Goal: Find specific page/section: Find specific page/section

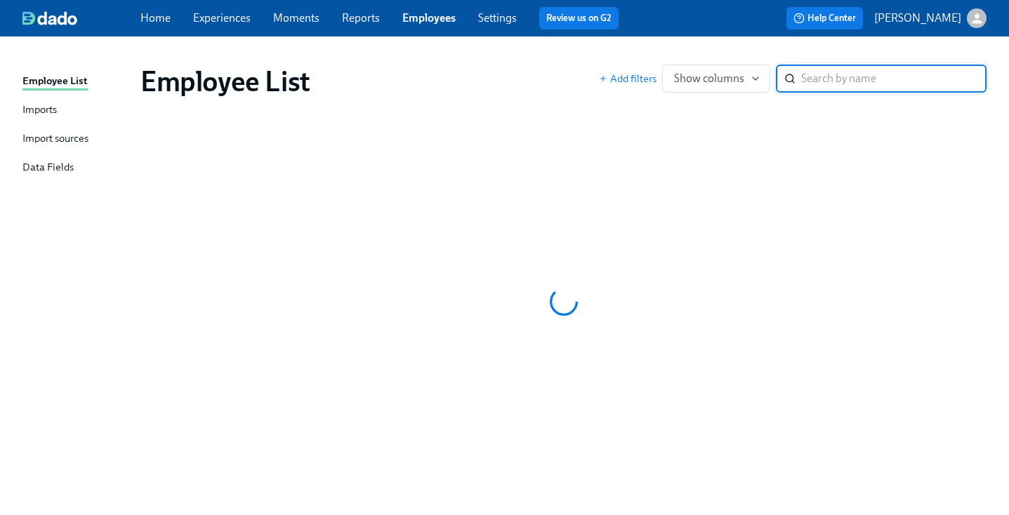
click at [852, 69] on input "search" at bounding box center [893, 79] width 185 height 28
click at [851, 58] on div "Employee List Add filters Show columns ​" at bounding box center [563, 81] width 868 height 56
click at [371, 11] on span "Reports" at bounding box center [361, 18] width 38 height 15
click at [364, 20] on link "Reports" at bounding box center [361, 17] width 38 height 13
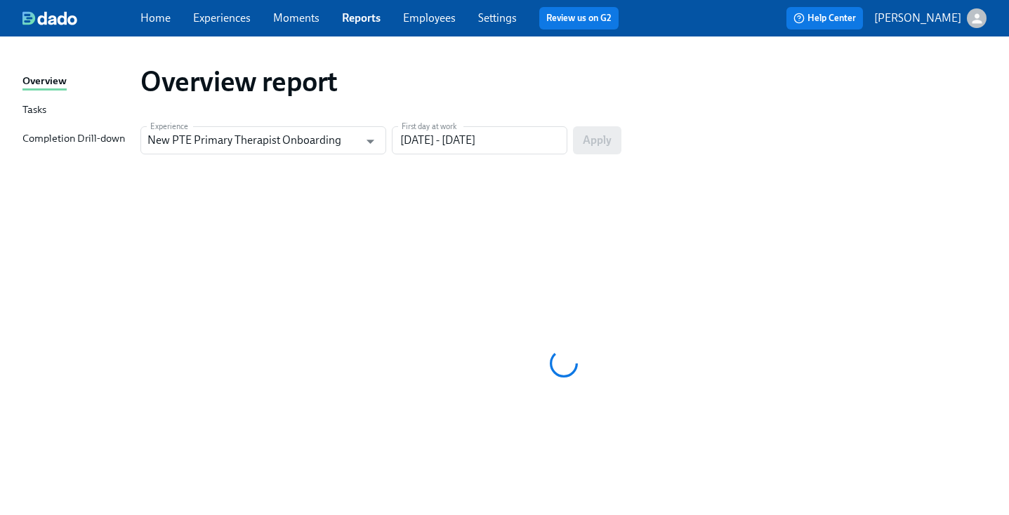
click at [446, 19] on link "Employees" at bounding box center [429, 17] width 53 height 13
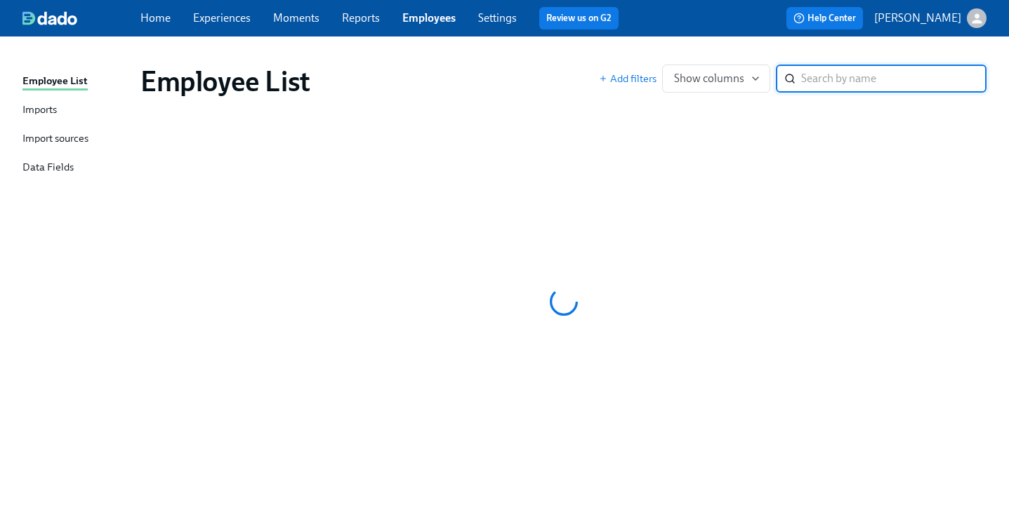
click at [547, 67] on div "Employee List" at bounding box center [369, 82] width 458 height 34
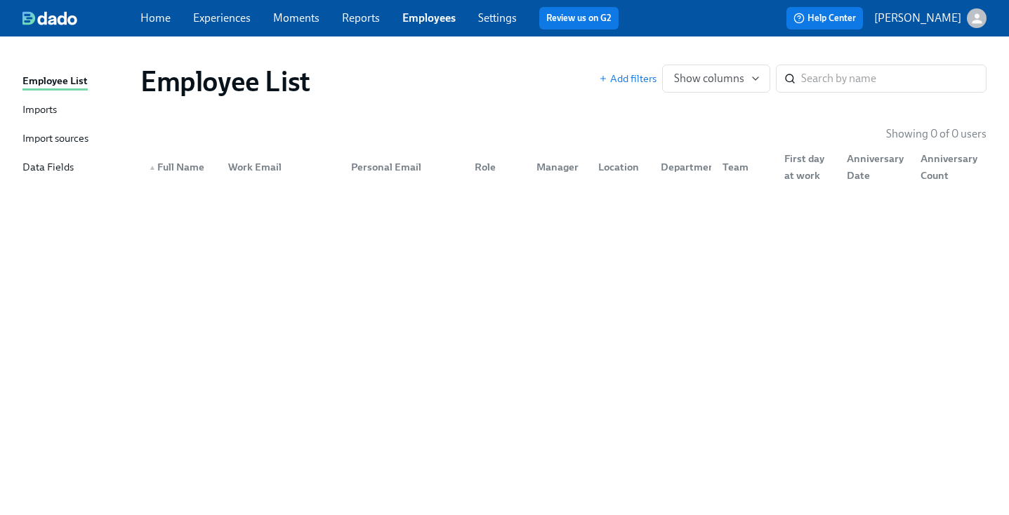
click at [545, 66] on div "Employee List" at bounding box center [369, 82] width 458 height 34
click at [564, 66] on div "Employee List" at bounding box center [369, 82] width 458 height 34
drag, startPoint x: 903, startPoint y: 79, endPoint x: 884, endPoint y: 90, distance: 22.0
click at [884, 90] on input "search" at bounding box center [893, 79] width 185 height 28
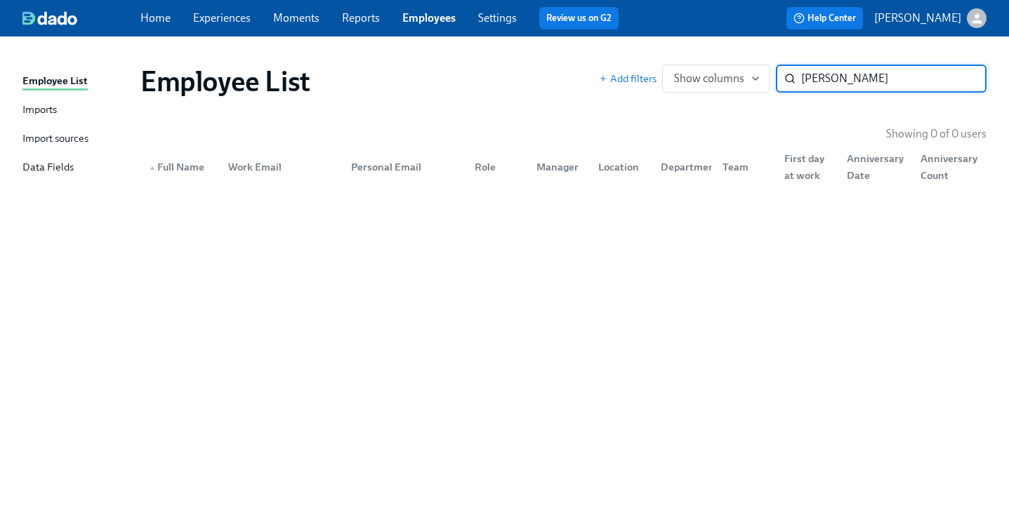
type input "[PERSON_NAME]"
click at [490, 98] on div "Employee List" at bounding box center [369, 82] width 458 height 34
click at [832, 81] on input "[PERSON_NAME]" at bounding box center [893, 79] width 185 height 28
click at [350, 17] on link "Reports" at bounding box center [361, 17] width 38 height 13
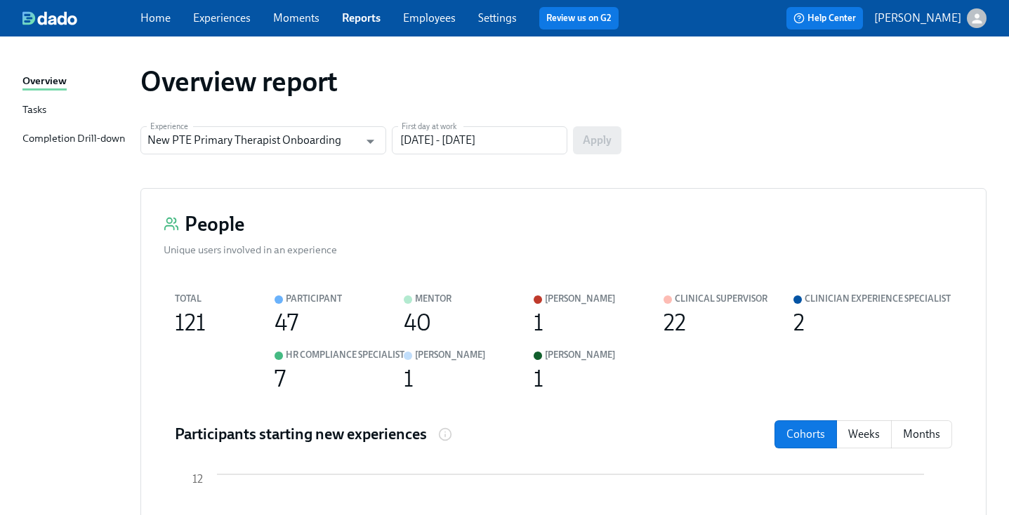
click at [425, 20] on link "Employees" at bounding box center [429, 17] width 53 height 13
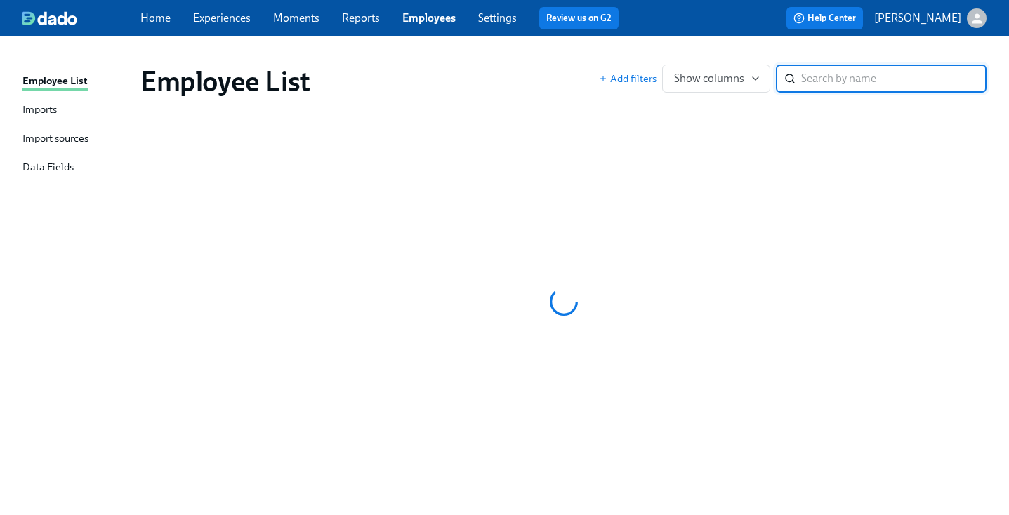
click at [536, 84] on div "Employee List" at bounding box center [369, 82] width 458 height 34
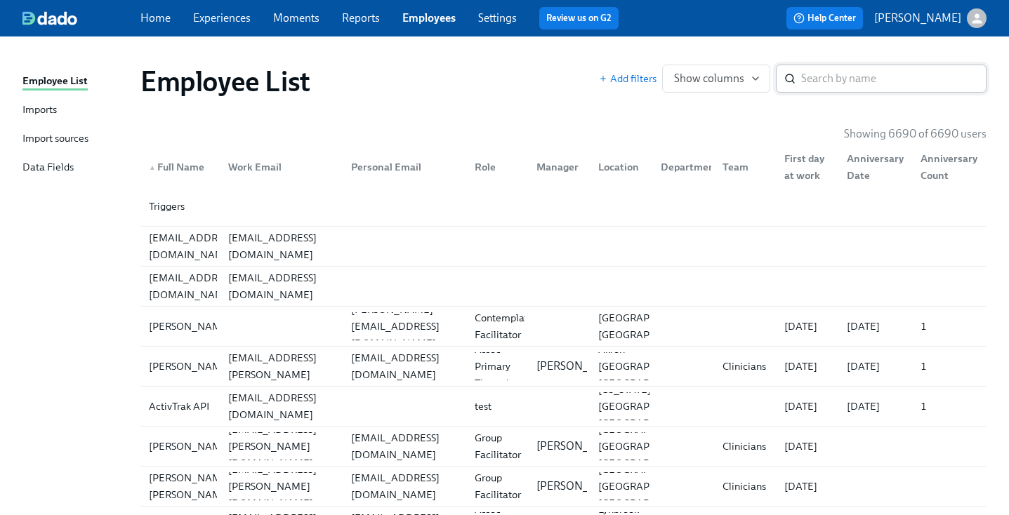
click at [870, 81] on input "search" at bounding box center [893, 79] width 185 height 28
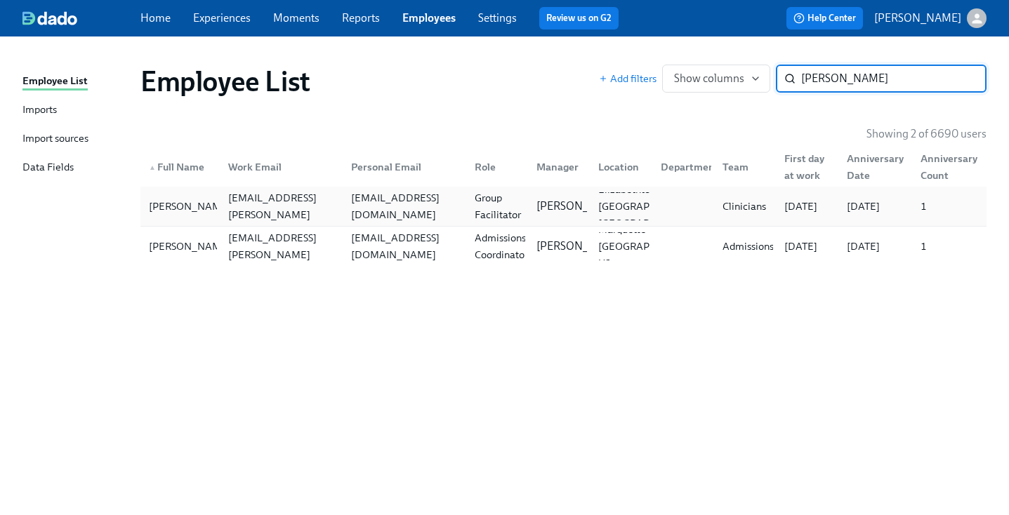
type input "[PERSON_NAME]"
click at [425, 196] on div "[EMAIL_ADDRESS][DOMAIN_NAME]" at bounding box center [402, 206] width 124 height 28
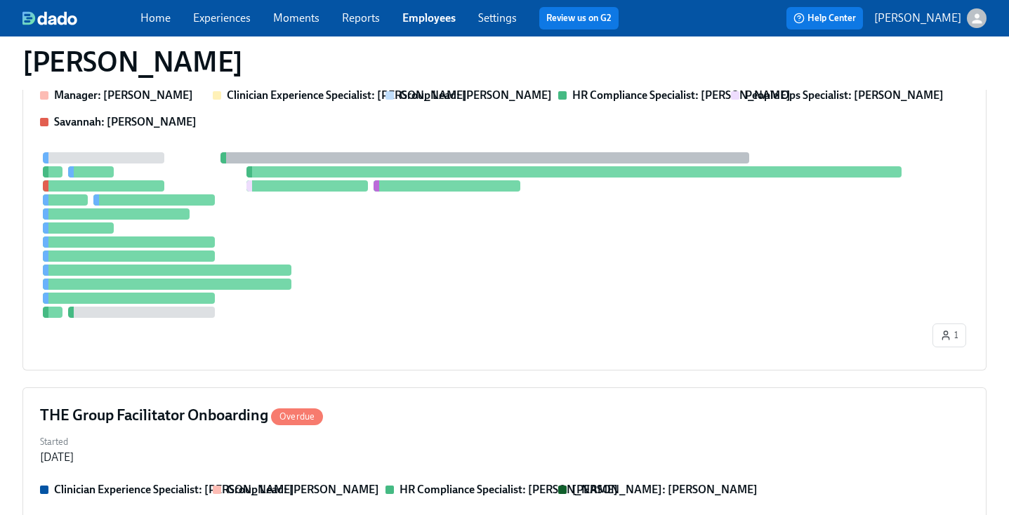
scroll to position [497, 0]
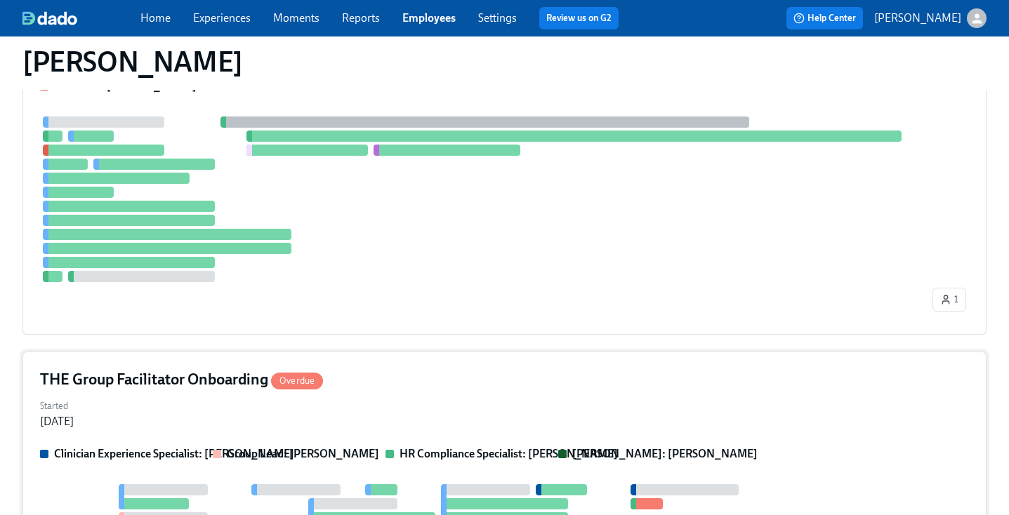
click at [413, 402] on div "Started [DATE]" at bounding box center [504, 413] width 929 height 34
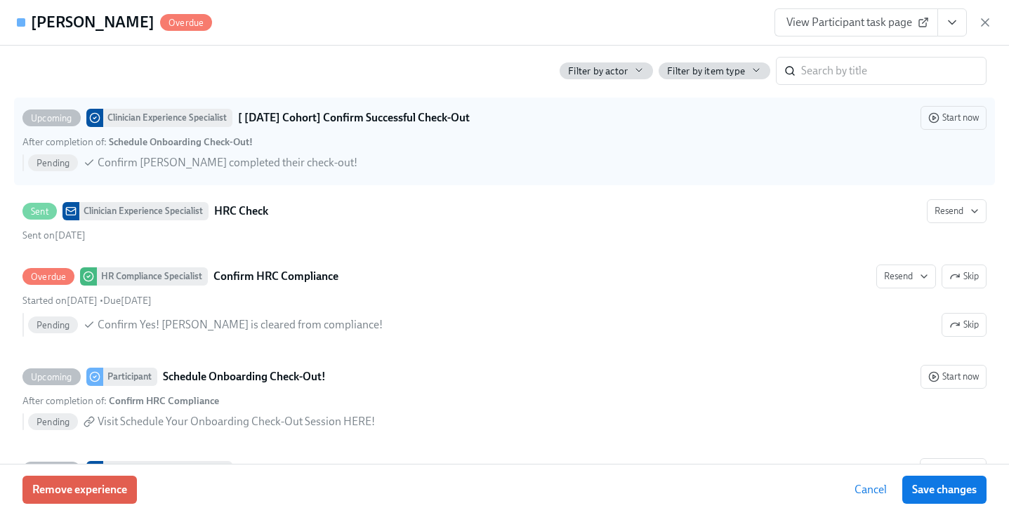
scroll to position [3252, 0]
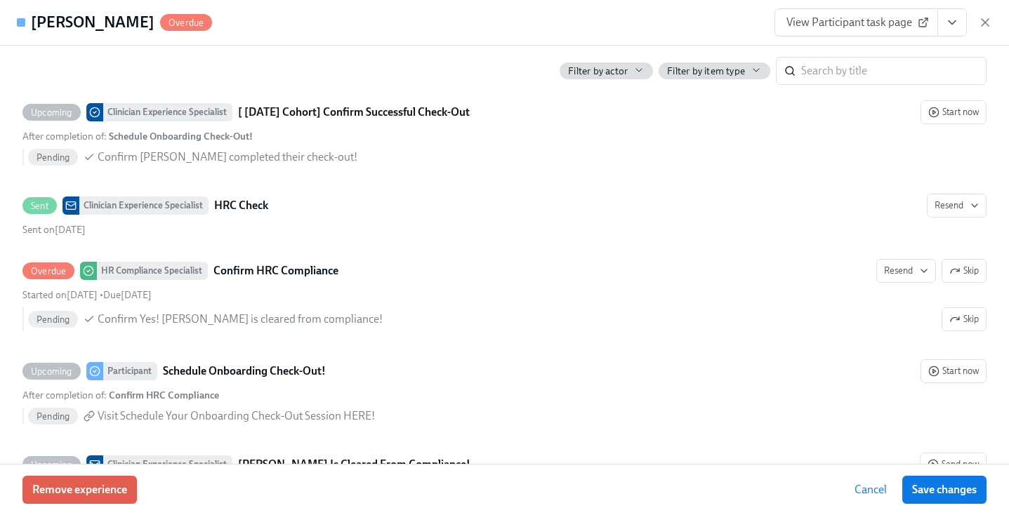
click at [938, 27] on button "View task page" at bounding box center [951, 22] width 29 height 28
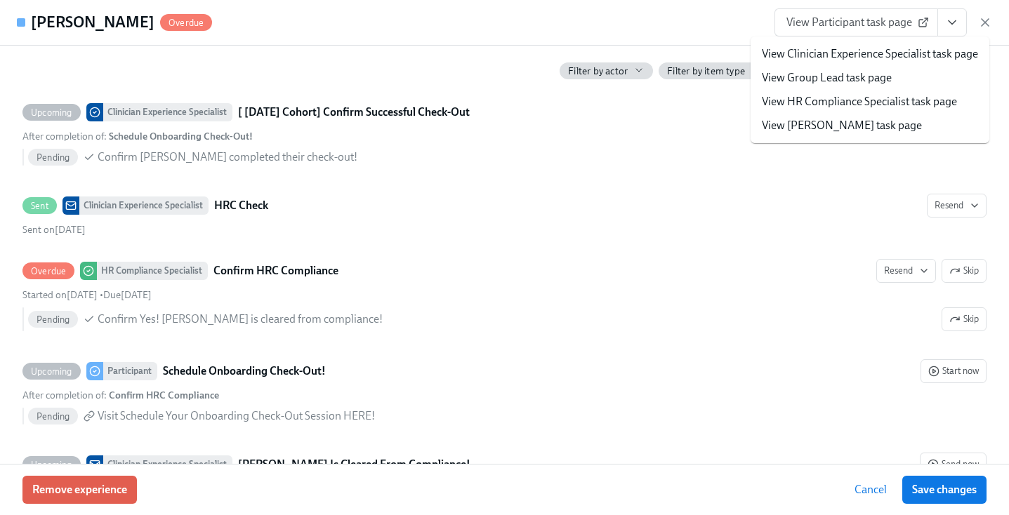
click at [872, 105] on link "View HR Compliance Specialist task page" at bounding box center [859, 101] width 195 height 15
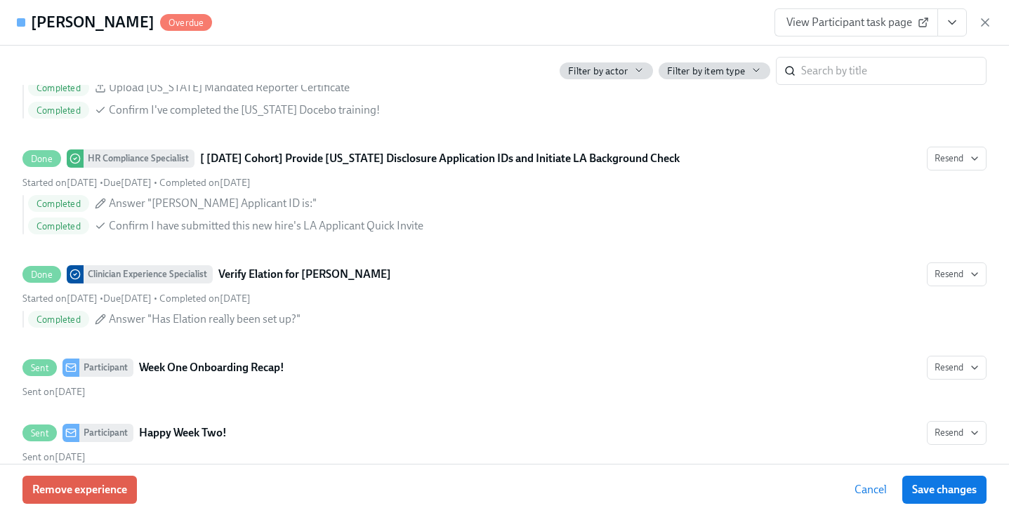
scroll to position [0, 0]
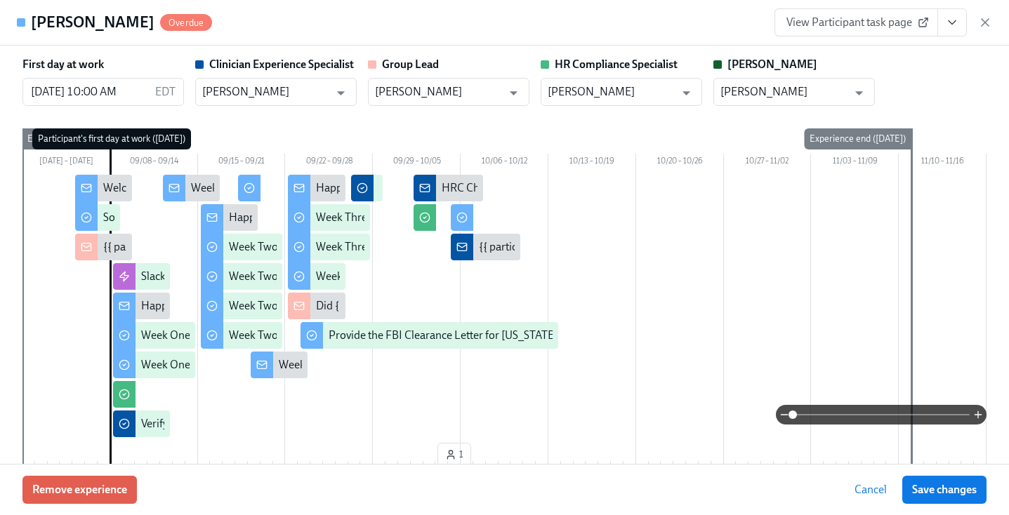
click at [969, 17] on div "View Participant task page" at bounding box center [883, 22] width 218 height 28
click at [991, 20] on icon "button" at bounding box center [985, 22] width 14 height 14
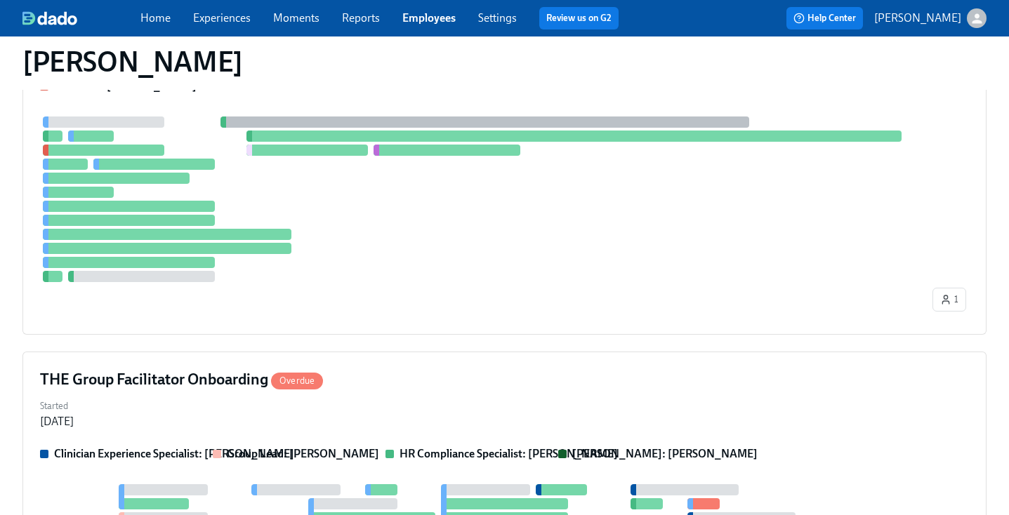
click at [425, 17] on link "Employees" at bounding box center [428, 17] width 53 height 13
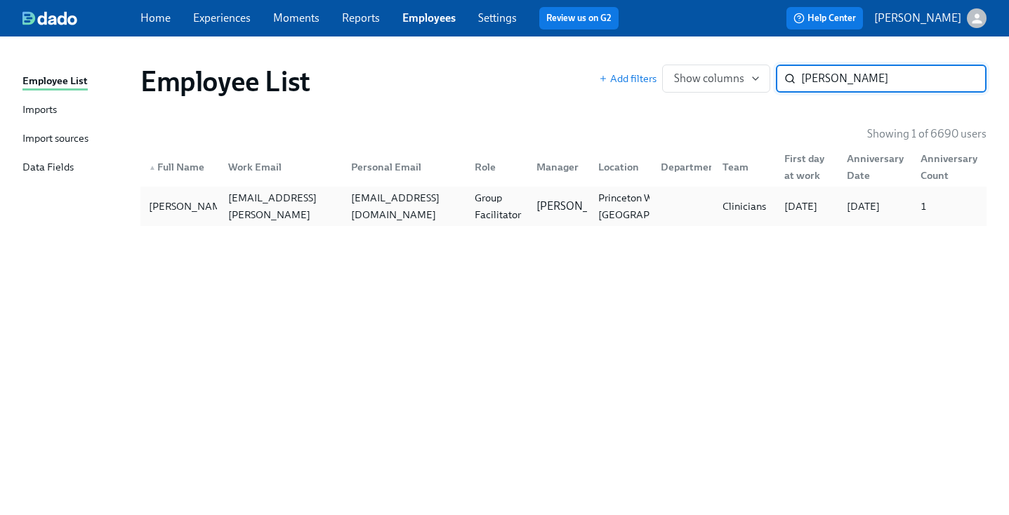
type input "[PERSON_NAME]"
click at [421, 214] on div "[EMAIL_ADDRESS][DOMAIN_NAME]" at bounding box center [404, 207] width 118 height 34
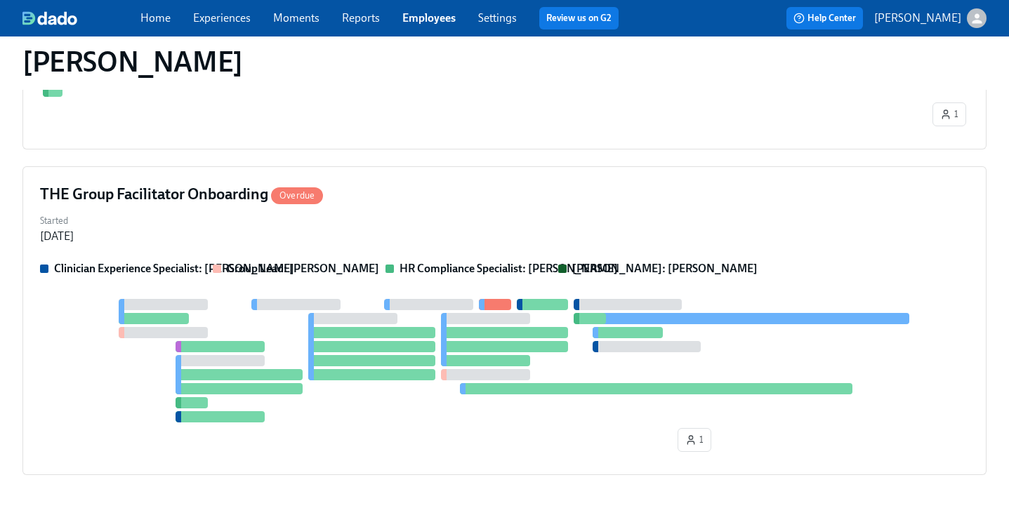
scroll to position [698, 0]
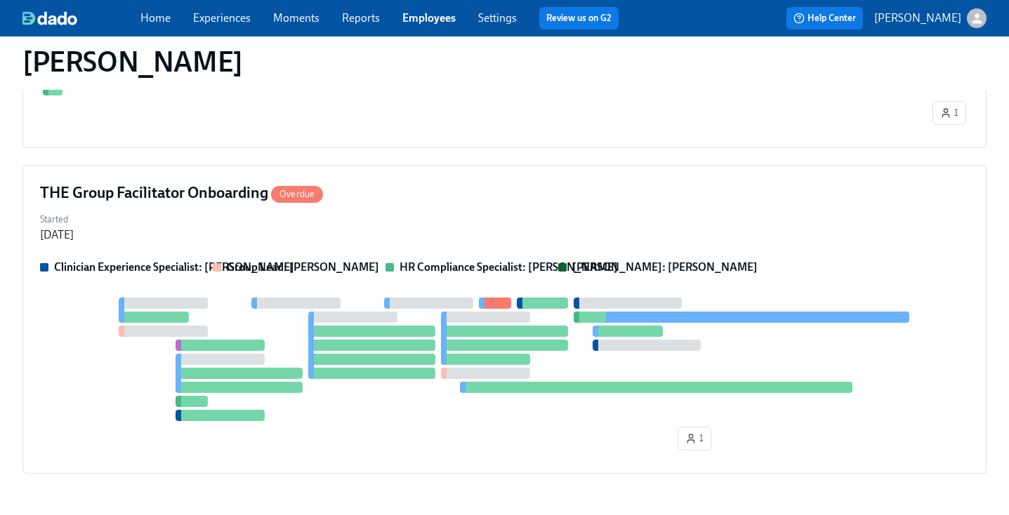
click at [519, 364] on div at bounding box center [485, 359] width 89 height 11
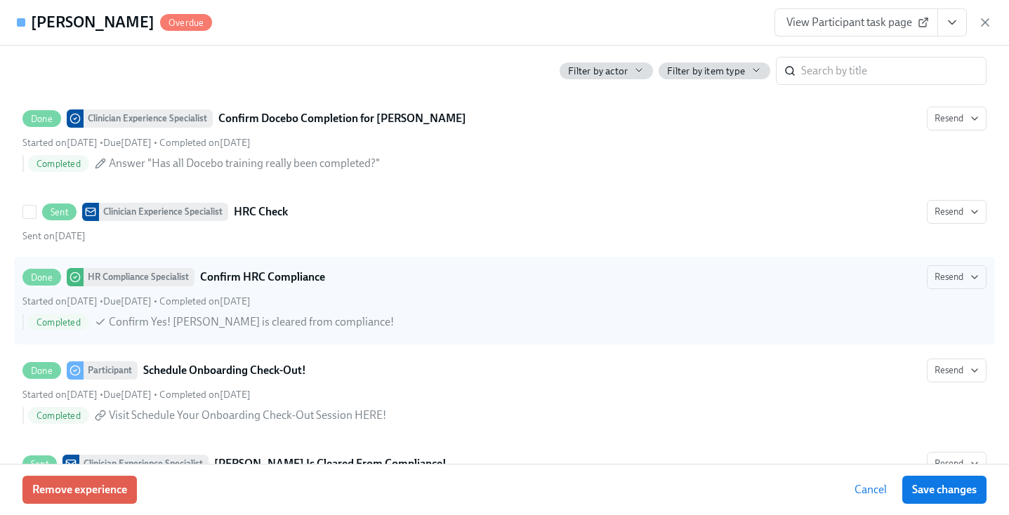
scroll to position [3153, 0]
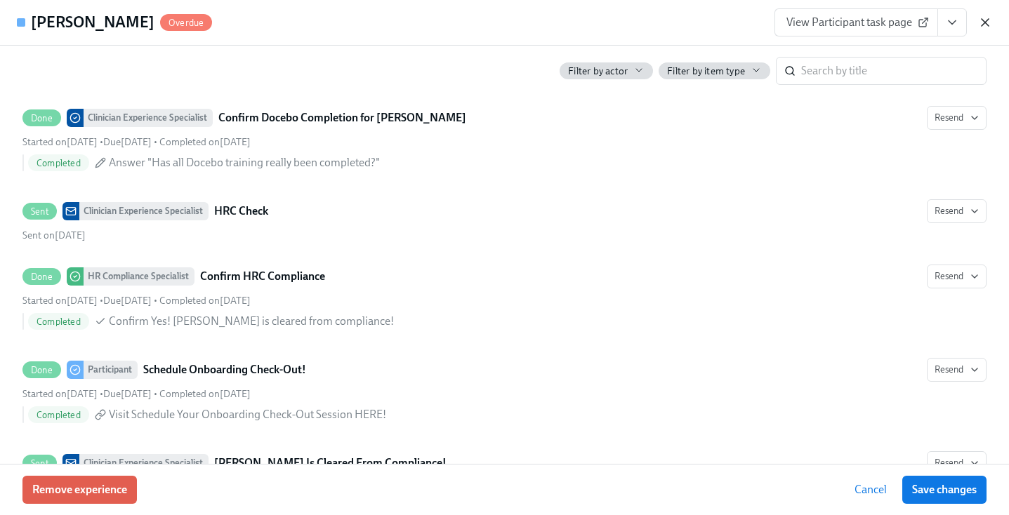
click at [979, 22] on icon "button" at bounding box center [985, 22] width 14 height 14
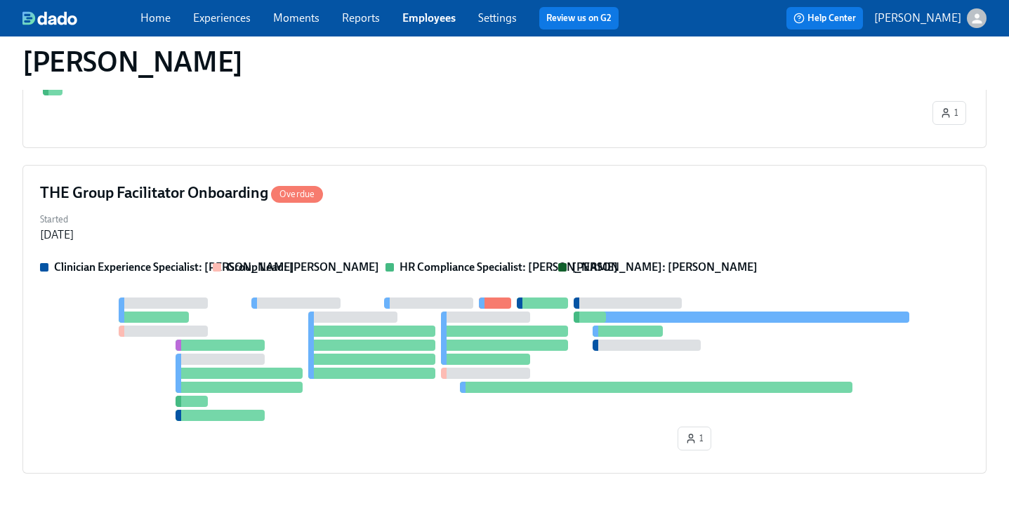
click at [439, 23] on link "Employees" at bounding box center [428, 17] width 53 height 13
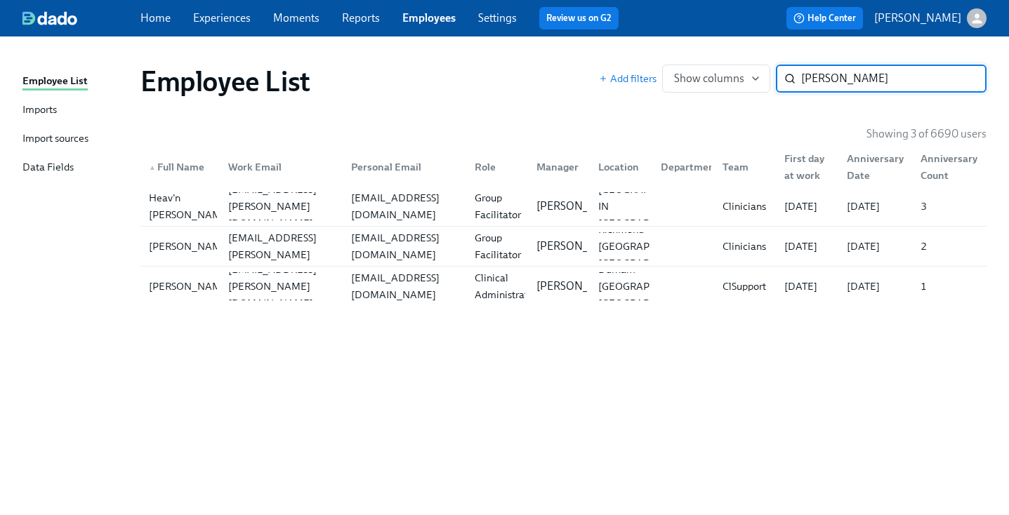
type input "[PERSON_NAME]"
click at [269, 289] on div "[EMAIL_ADDRESS][PERSON_NAME][DOMAIN_NAME]" at bounding box center [281, 286] width 118 height 51
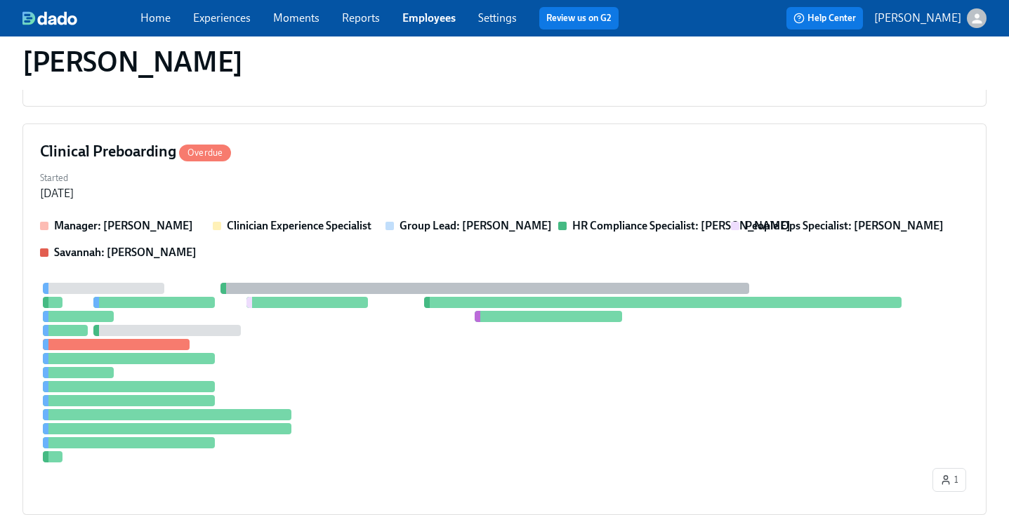
scroll to position [637, 0]
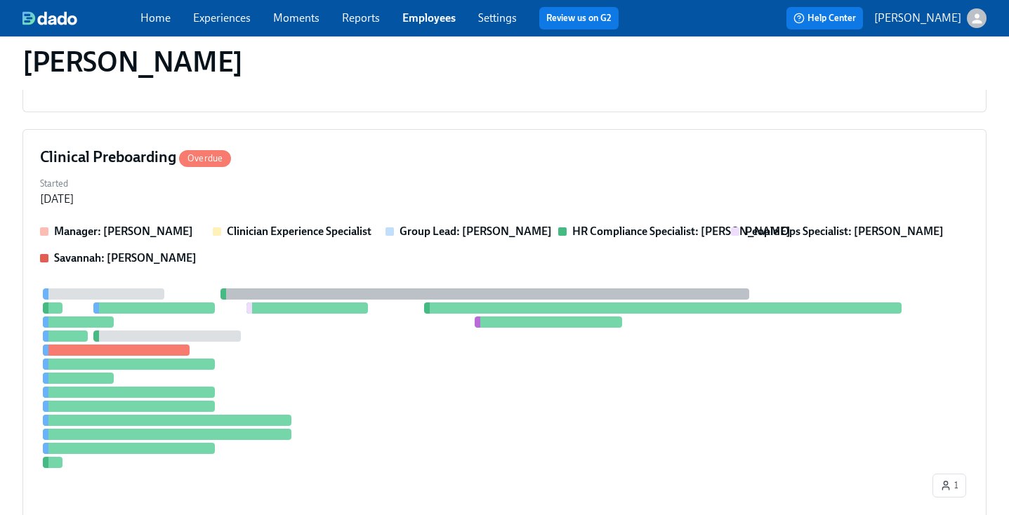
click at [618, 335] on div at bounding box center [484, 378] width 889 height 180
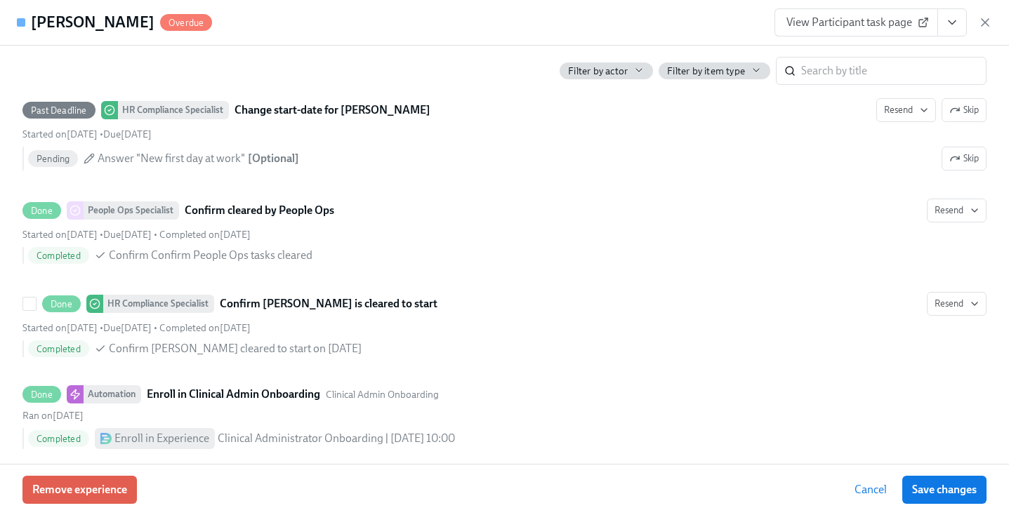
scroll to position [2684, 0]
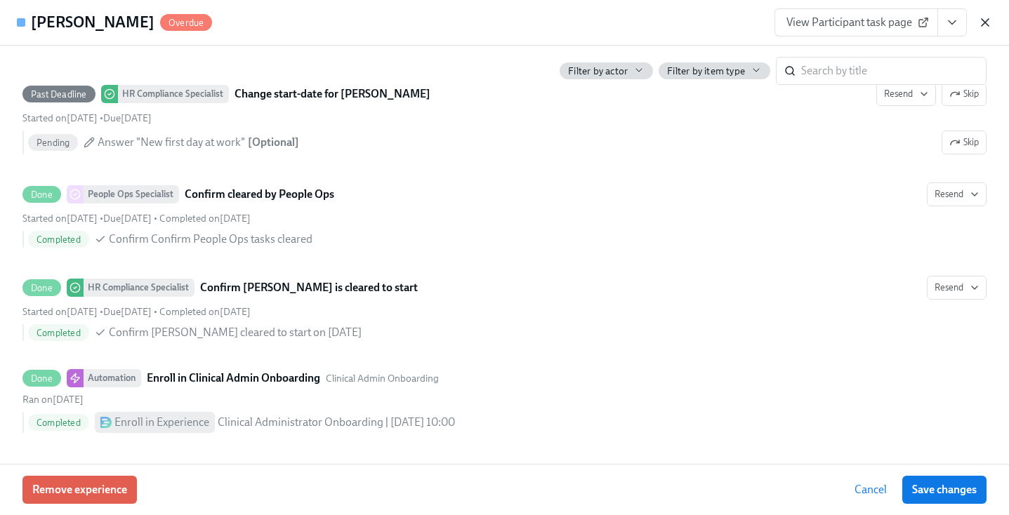
click at [985, 27] on icon "button" at bounding box center [985, 22] width 14 height 14
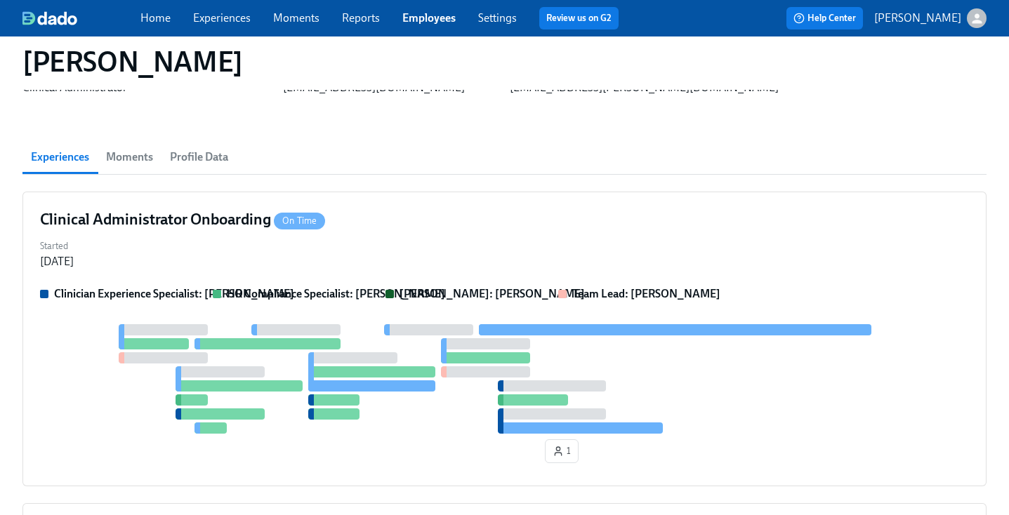
scroll to position [63, 0]
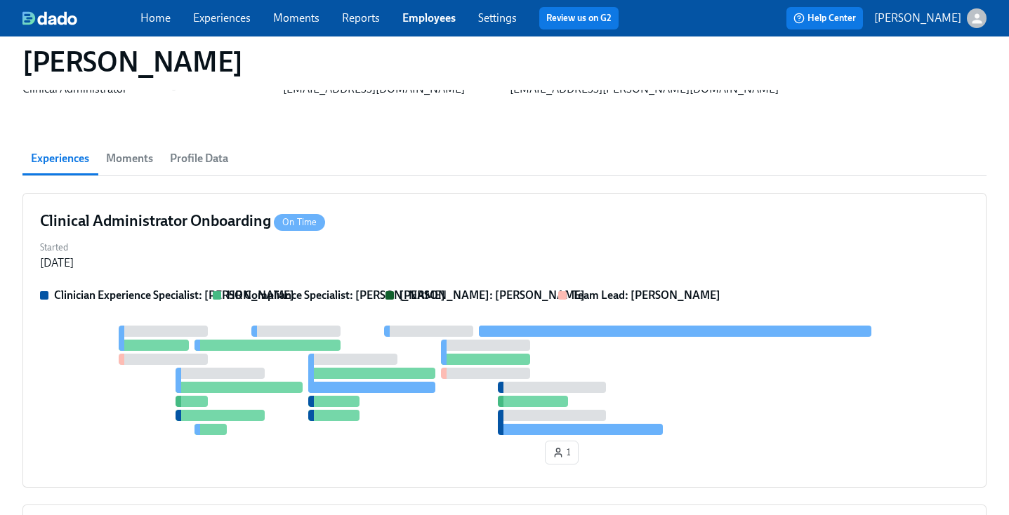
click at [633, 246] on div "Started [DATE]" at bounding box center [504, 254] width 929 height 34
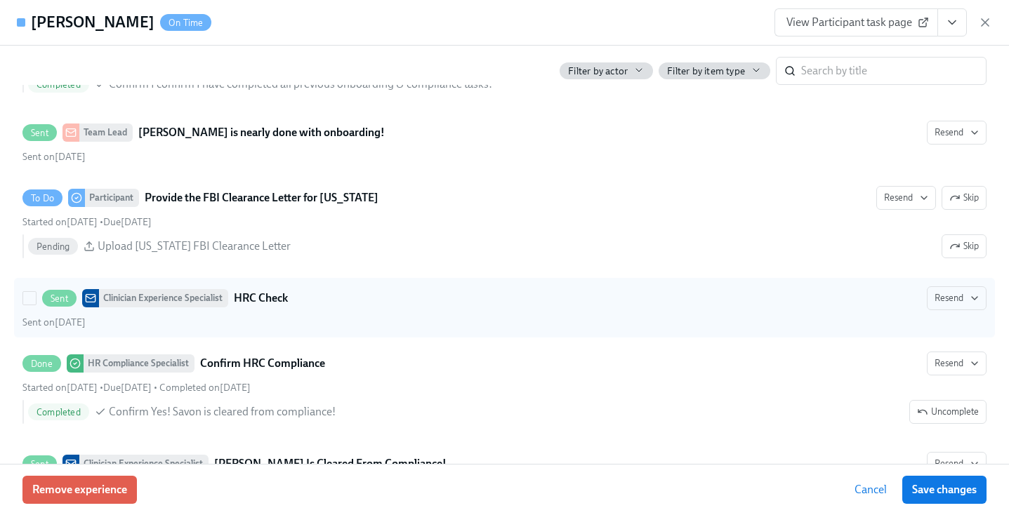
scroll to position [2326, 0]
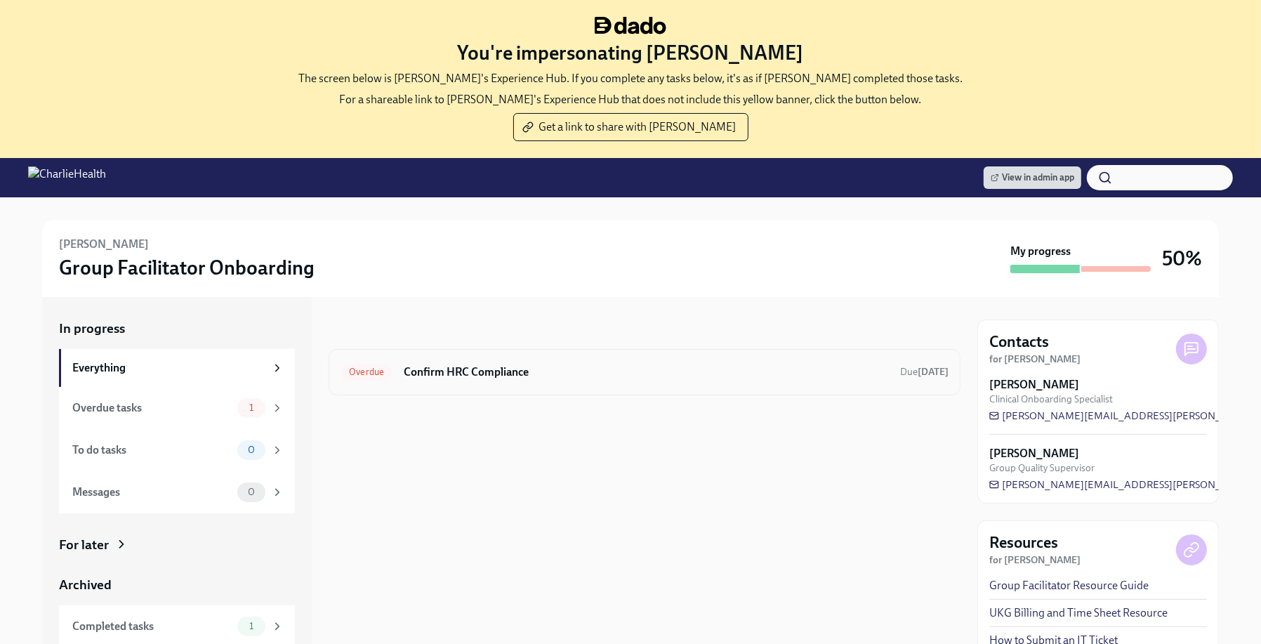
click at [571, 350] on div "Overdue Confirm HRC Compliance Due 6 days ago" at bounding box center [644, 372] width 632 height 46
click at [530, 366] on h6 "Confirm HRC Compliance" at bounding box center [646, 371] width 485 height 15
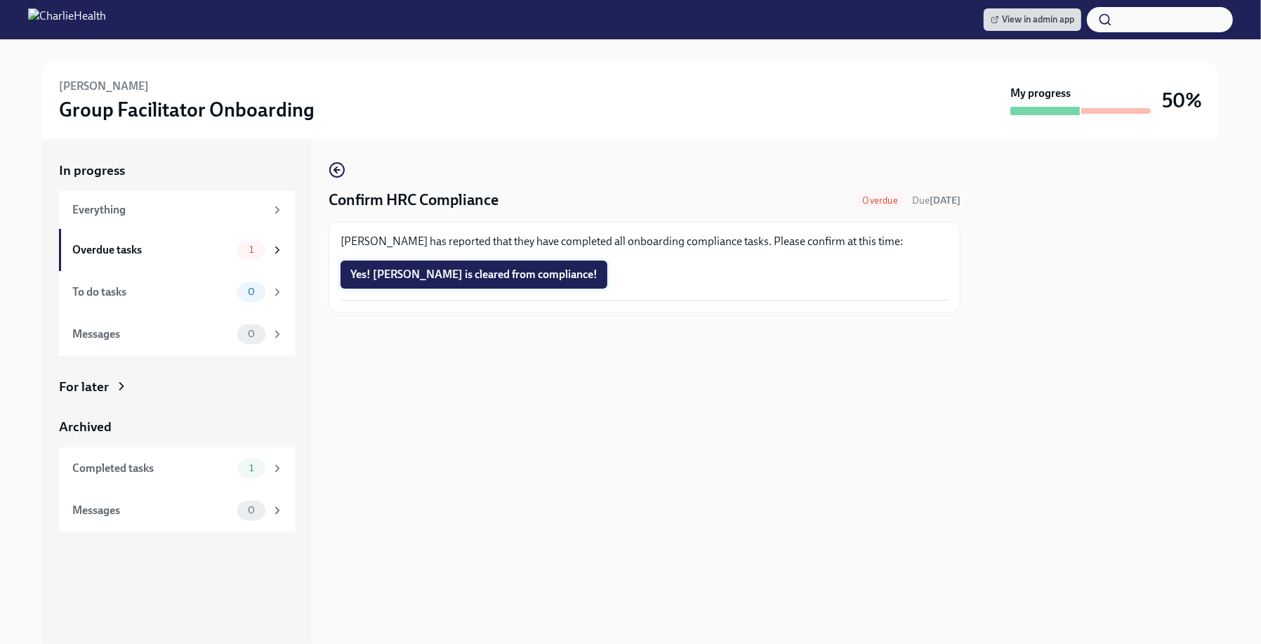
click at [453, 277] on span "Yes! Beth is cleared from compliance!" at bounding box center [473, 274] width 247 height 14
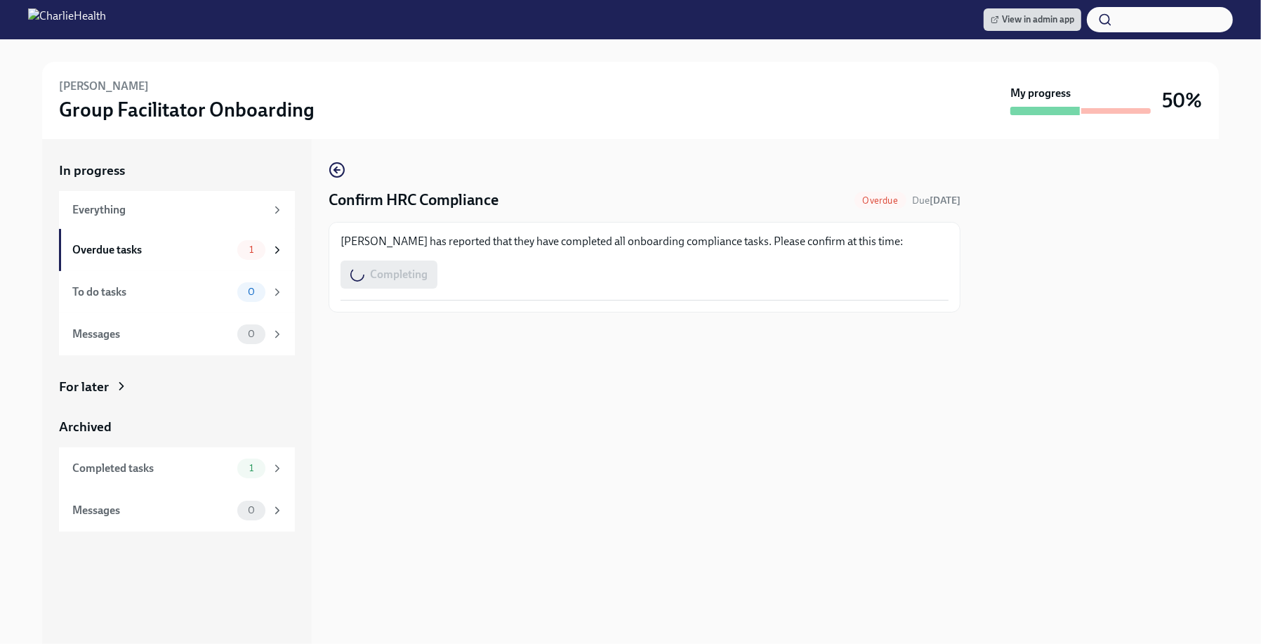
click at [723, 382] on div "Confirm HRC Compliance Overdue Due 6 days ago Beth Sweeney has reported that th…" at bounding box center [644, 391] width 632 height 505
click at [675, 370] on div "Confirm HRC Compliance Overdue Due 6 days ago Beth Sweeney has reported that th…" at bounding box center [644, 391] width 632 height 505
